Goal: Navigation & Orientation: Find specific page/section

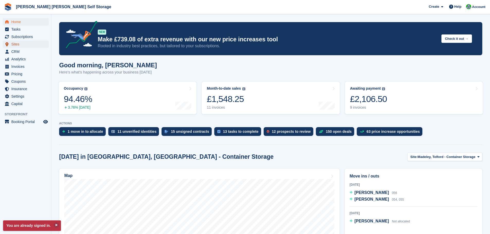
click at [16, 43] on span "Sites" at bounding box center [26, 44] width 31 height 7
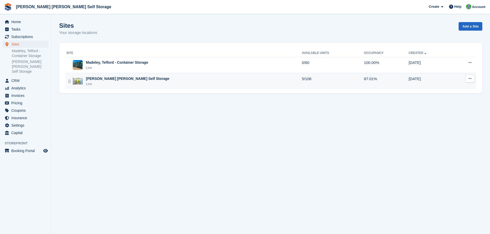
click at [118, 82] on div "Live" at bounding box center [127, 84] width 83 height 5
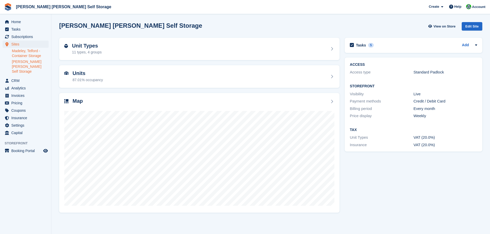
click at [25, 53] on link "Madeley, Telford - Container Storage" at bounding box center [30, 54] width 37 height 10
